Goal: Task Accomplishment & Management: Use online tool/utility

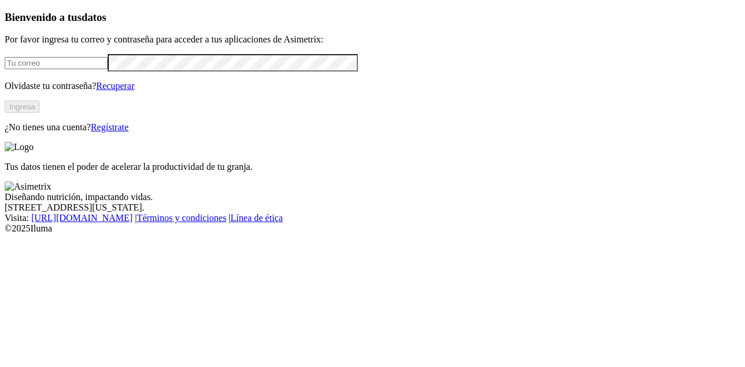
type input "[PERSON_NAME][EMAIL_ADDRESS][PERSON_NAME][DOMAIN_NAME]"
click at [40, 113] on button "Ingresa" at bounding box center [22, 107] width 35 height 12
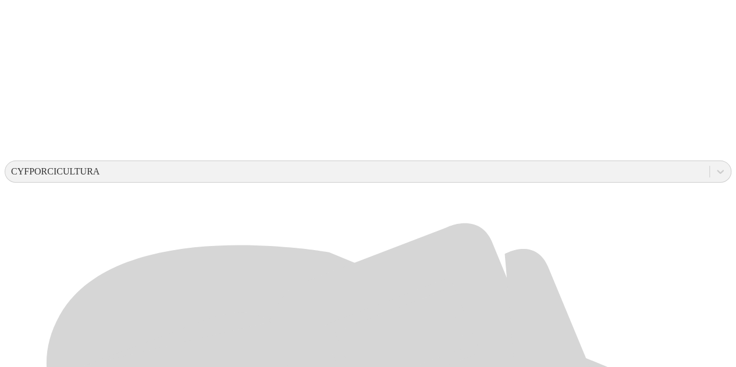
scroll to position [295, 0]
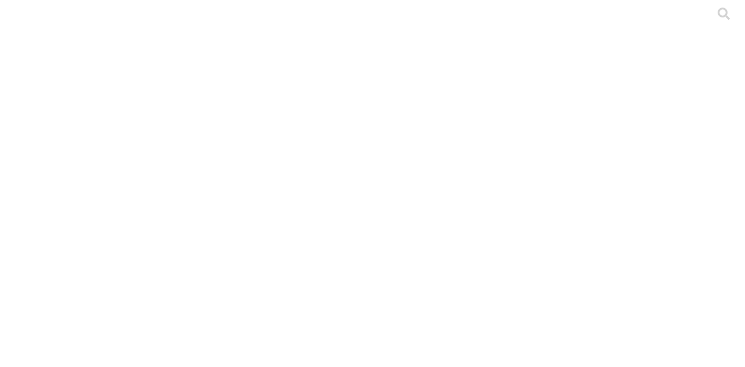
click at [242, 143] on div at bounding box center [377, 183] width 745 height 367
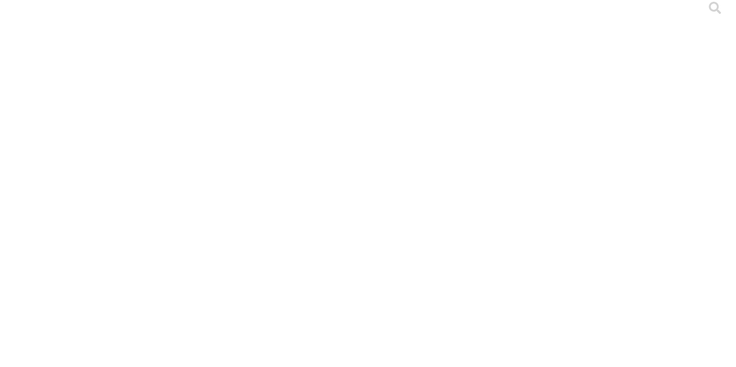
scroll to position [7, 0]
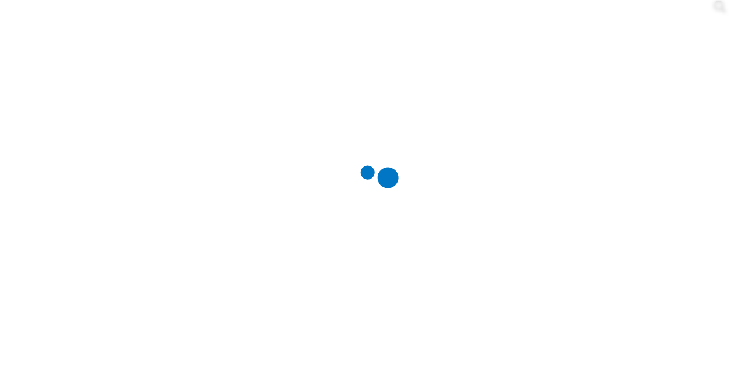
scroll to position [0, 0]
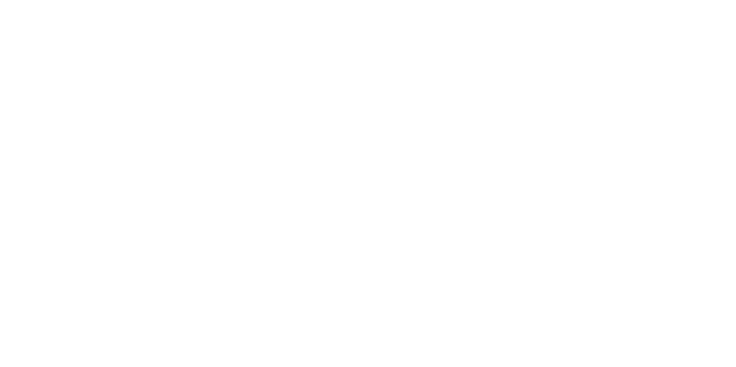
scroll to position [0, 0]
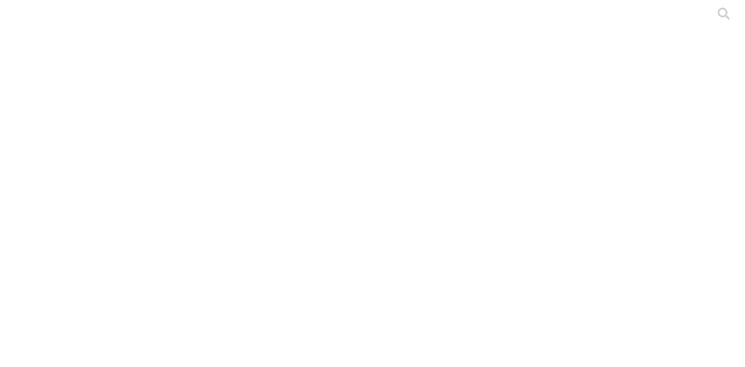
click at [162, 172] on div at bounding box center [377, 183] width 745 height 367
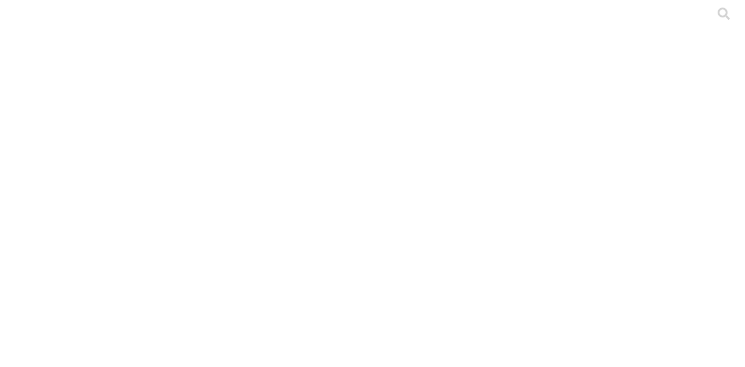
click at [172, 172] on div at bounding box center [377, 183] width 745 height 367
